Goal: Transaction & Acquisition: Book appointment/travel/reservation

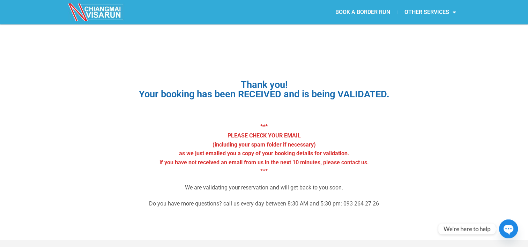
click at [354, 13] on link "BOOK A BORDER RUN" at bounding box center [362, 12] width 69 height 16
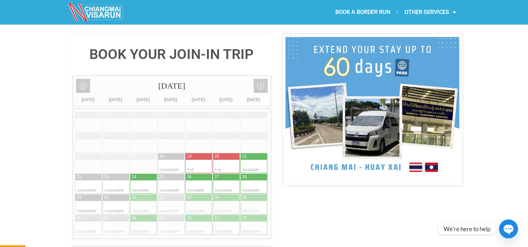
scroll to position [161, 0]
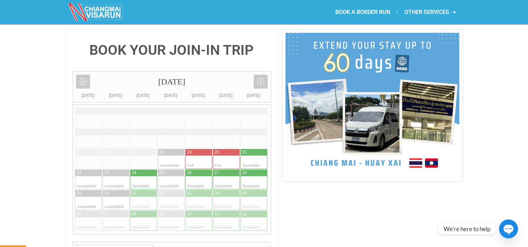
click at [259, 156] on div at bounding box center [261, 162] width 14 height 13
type input "[DATE]"
click at [259, 156] on div at bounding box center [261, 162] width 14 height 13
radio input "true"
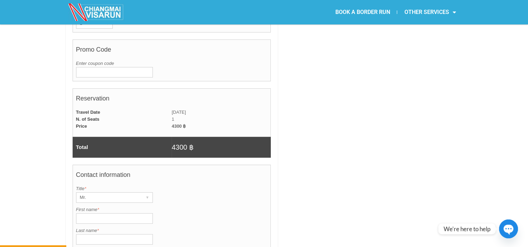
scroll to position [417, 0]
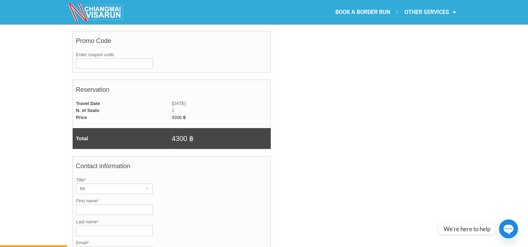
click at [89, 205] on input "First name *" at bounding box center [114, 210] width 77 height 10
click at [363, 69] on div at bounding box center [372, 128] width 181 height 713
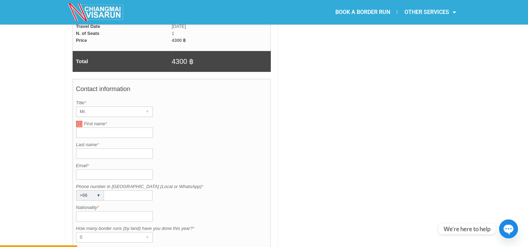
scroll to position [507, 0]
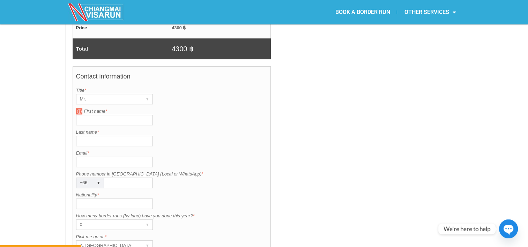
click at [88, 115] on input "First name *" at bounding box center [114, 120] width 77 height 10
type input "sander"
click at [91, 136] on input "Last name *" at bounding box center [114, 141] width 77 height 10
type input "[PERSON_NAME]"
click at [99, 157] on input "Email *" at bounding box center [114, 162] width 77 height 10
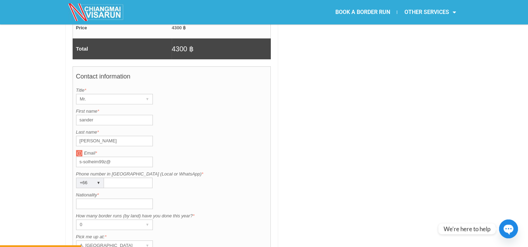
click at [105, 157] on input "s-solheim99z@" at bounding box center [114, 162] width 77 height 10
click at [110, 157] on input "s-solheim99@" at bounding box center [114, 162] width 77 height 10
type input "[EMAIL_ADDRESS][DOMAIN_NAME]"
click at [112, 178] on input "Phone number in [GEOGRAPHIC_DATA] (Local or WhatsApp) *" at bounding box center [128, 183] width 49 height 10
type input "839290217"
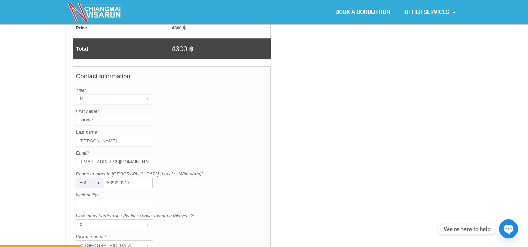
click at [120, 199] on input "Nationality *" at bounding box center [114, 204] width 77 height 10
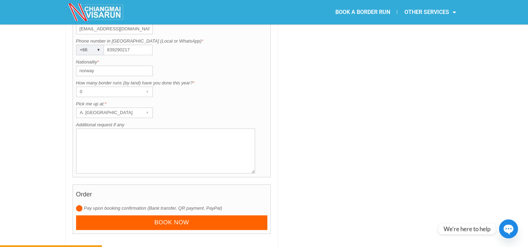
scroll to position [644, 0]
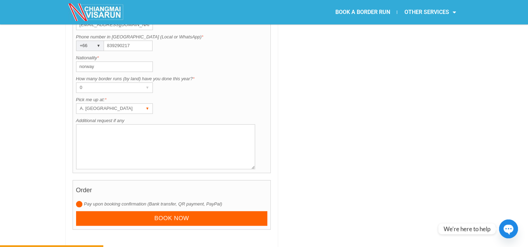
type input "norway"
click at [148, 104] on div "▾" at bounding box center [148, 109] width 10 height 10
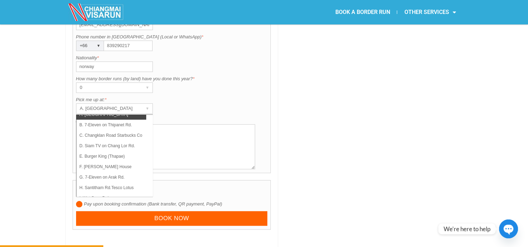
scroll to position [9, 0]
click at [137, 150] on li "E. Burger King (Thapae)" at bounding box center [111, 155] width 70 height 10
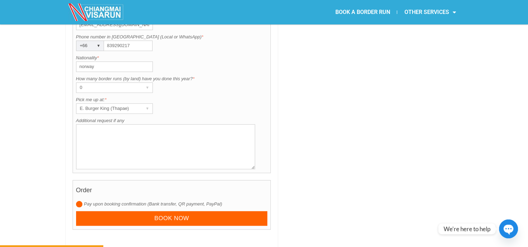
drag, startPoint x: 316, startPoint y: 93, endPoint x: 336, endPoint y: 83, distance: 21.7
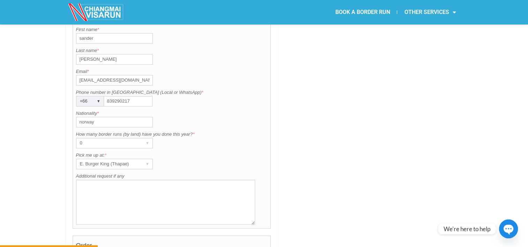
scroll to position [644, 0]
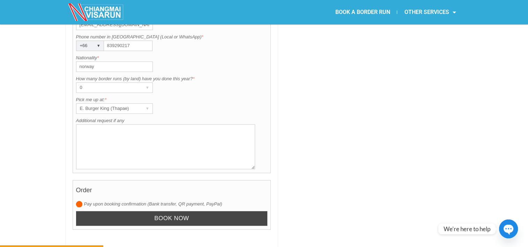
click at [182, 211] on input "Book now" at bounding box center [172, 218] width 192 height 15
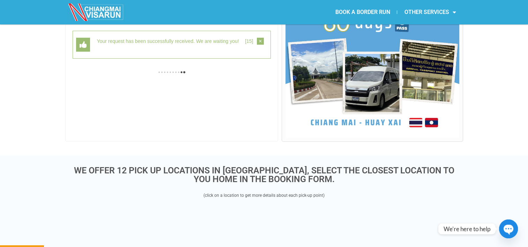
scroll to position [180, 0]
